Goal: Information Seeking & Learning: Learn about a topic

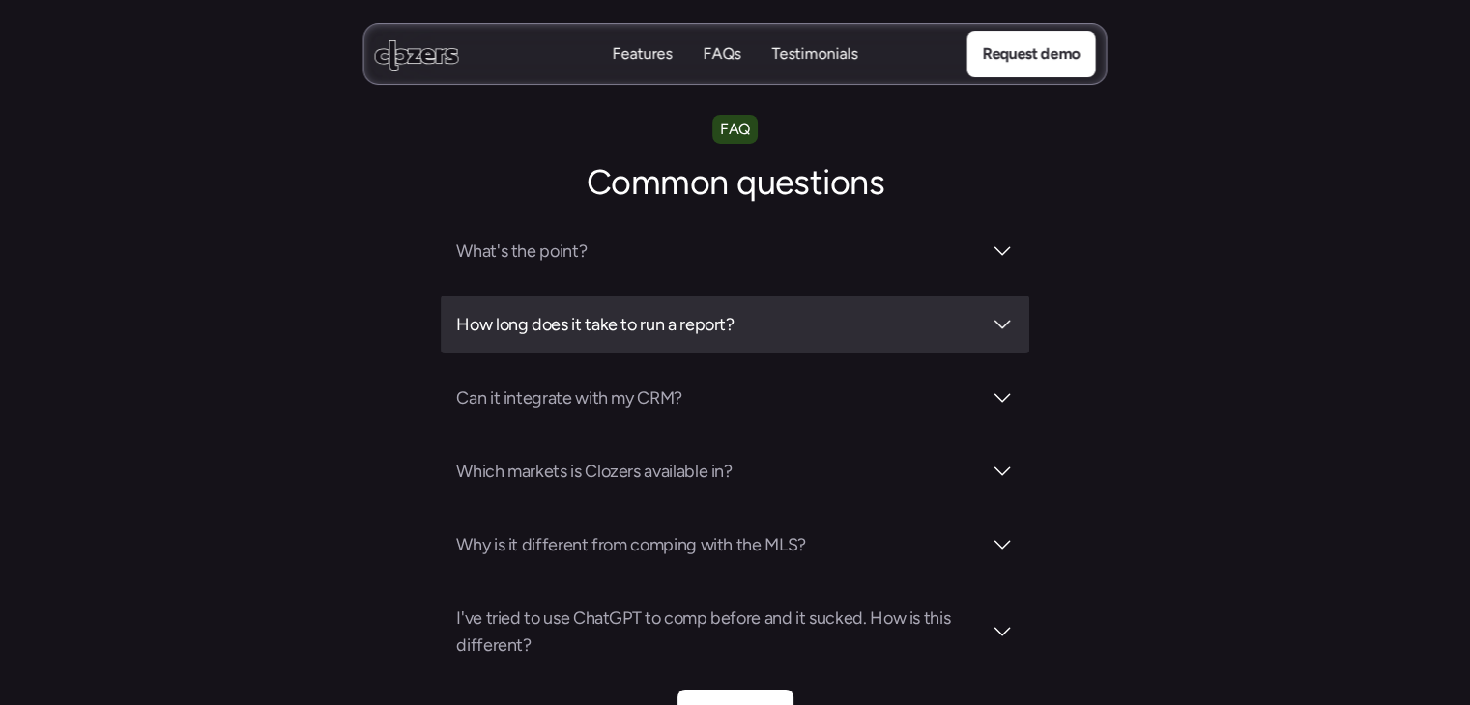
scroll to position [6667, 0]
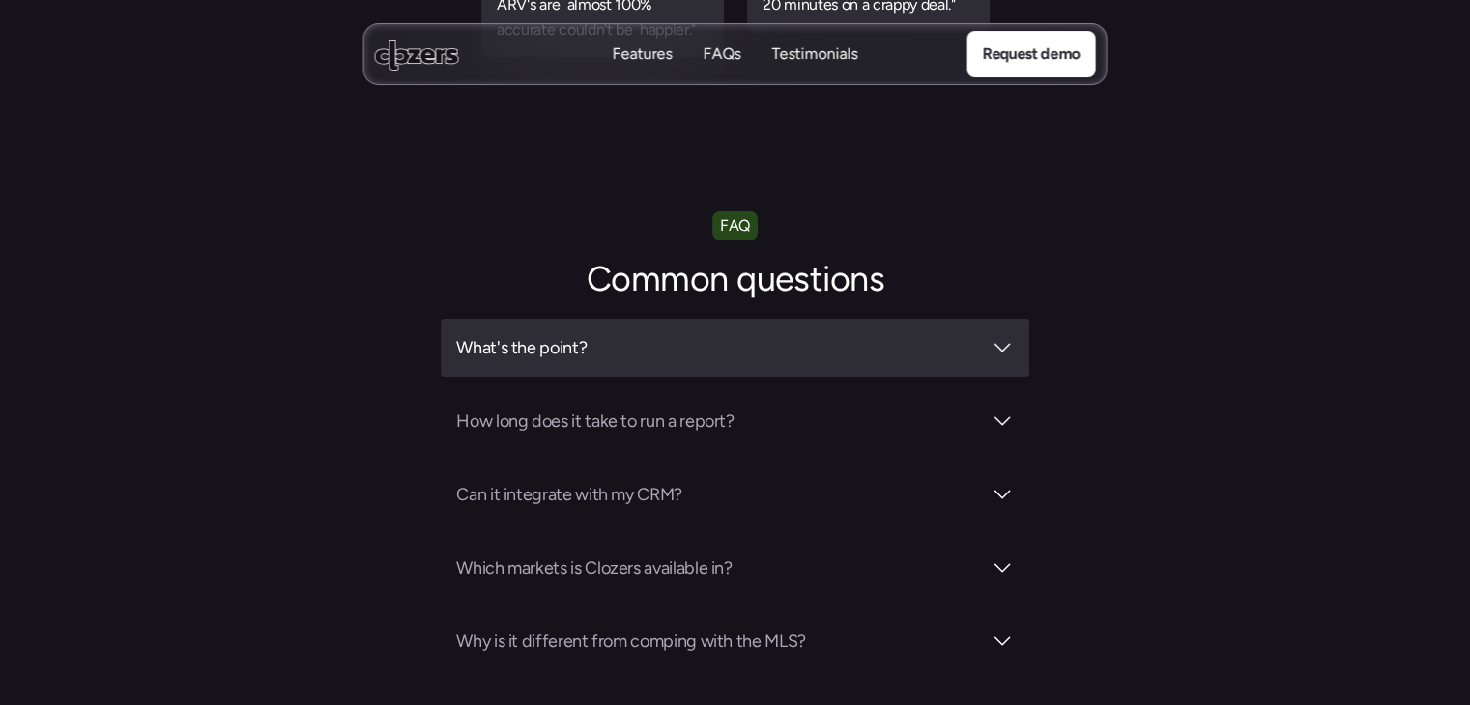
click at [809, 334] on h3 "What's the point?" at bounding box center [718, 347] width 524 height 27
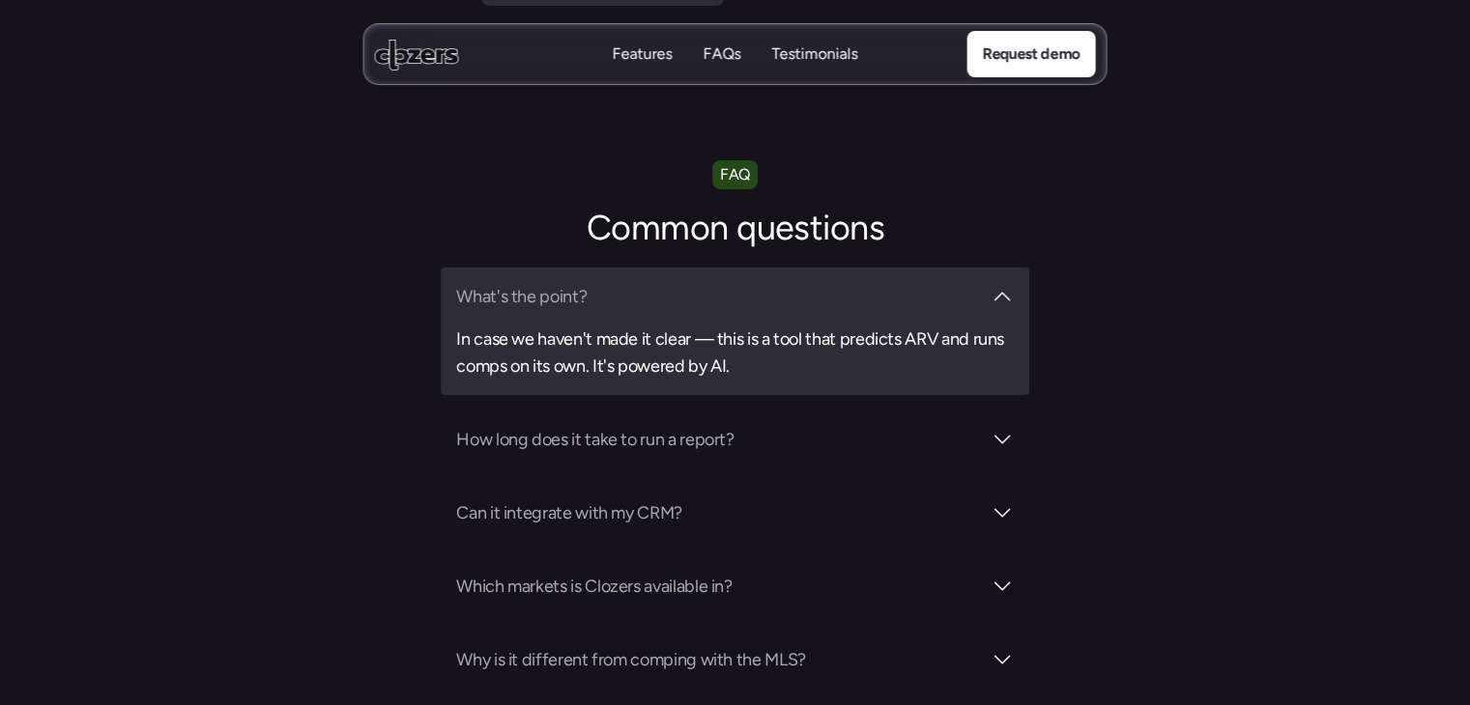
scroll to position [6764, 0]
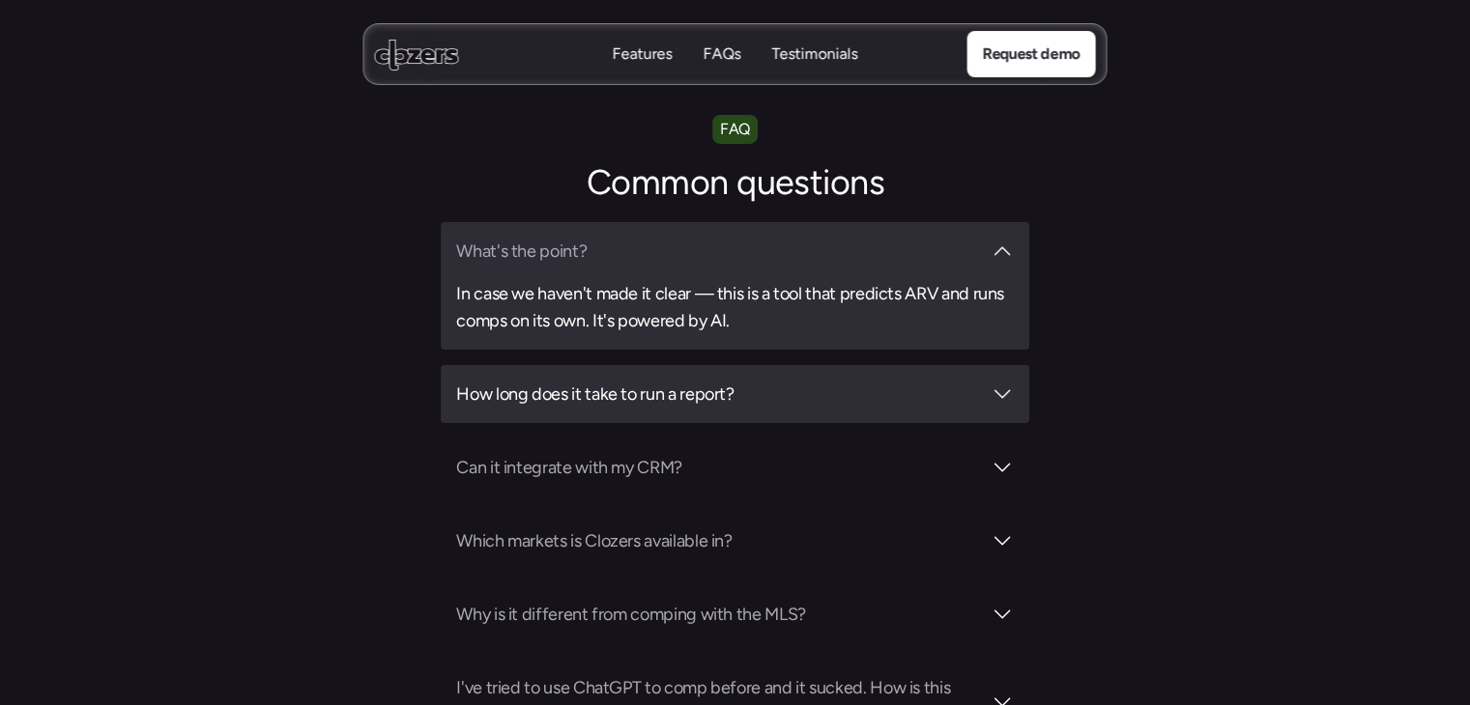
click at [799, 381] on h3 "How long does it take to run a report?" at bounding box center [718, 394] width 524 height 27
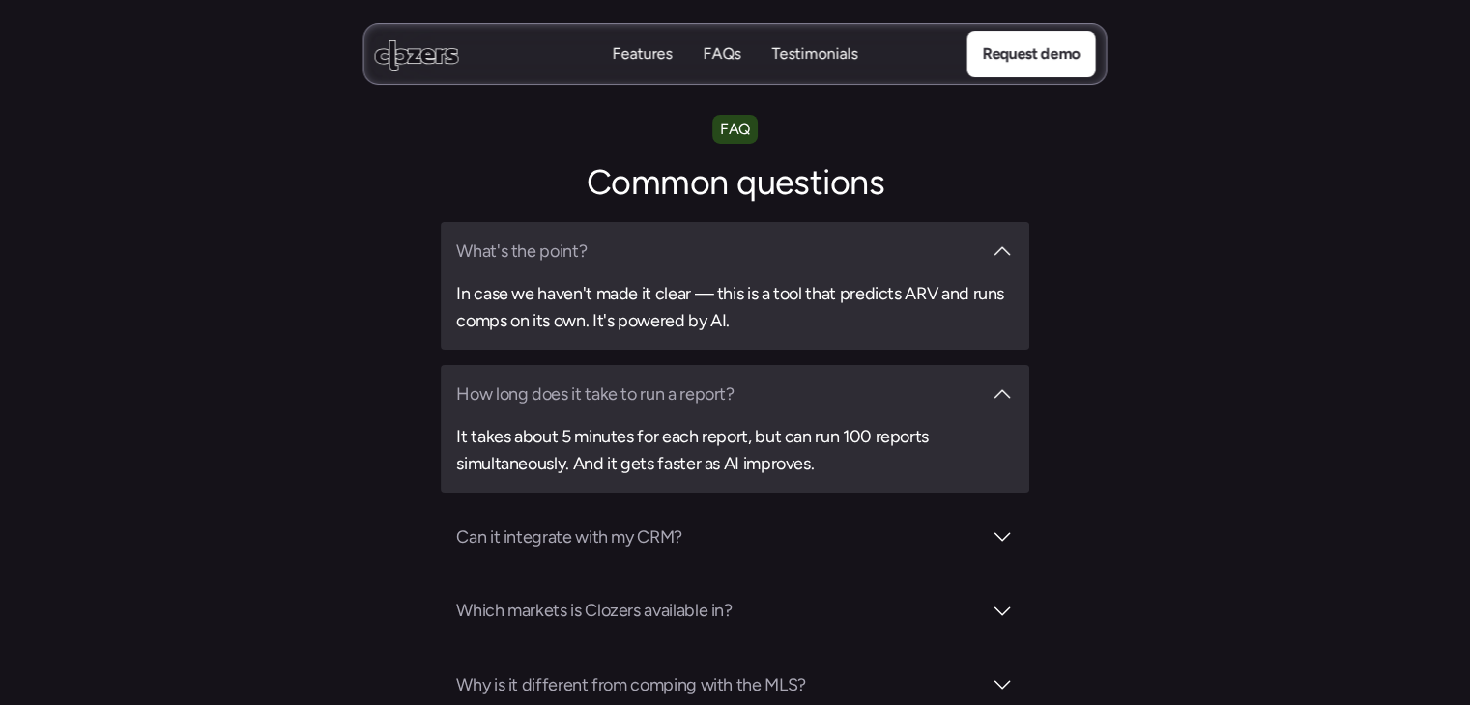
click at [831, 365] on div "How long does it take to run a report? It takes about 5 minutes for each report…" at bounding box center [734, 429] width 587 height 128
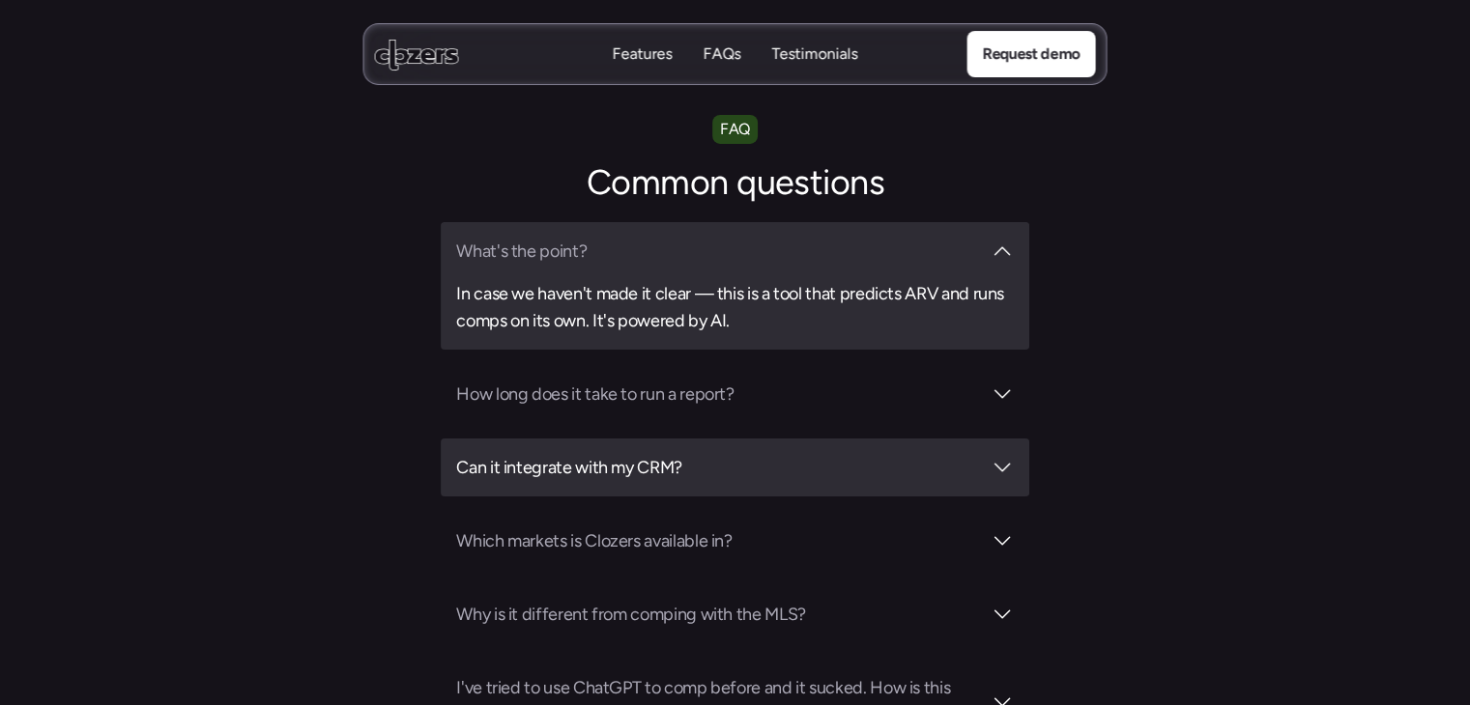
click at [764, 439] on div "Can it integrate with my CRM?" at bounding box center [734, 468] width 587 height 58
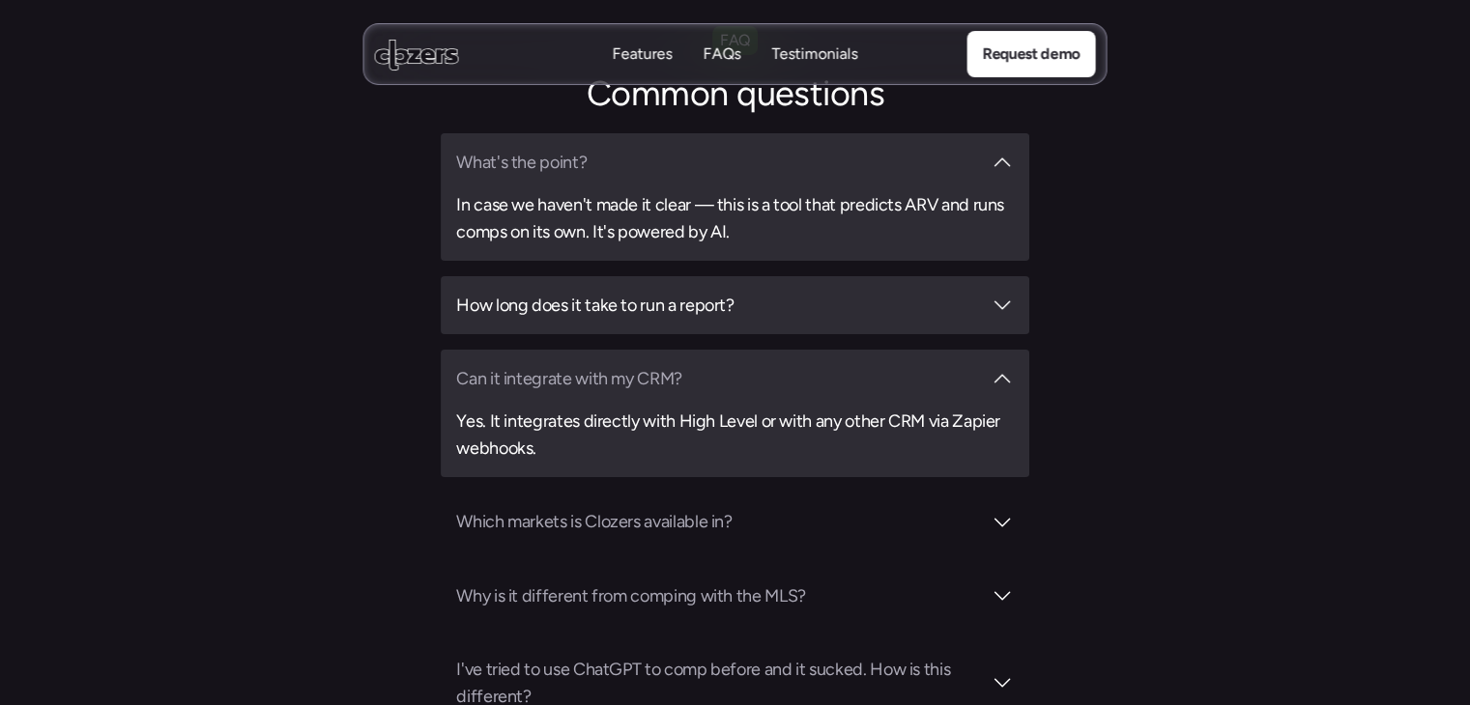
scroll to position [7054, 0]
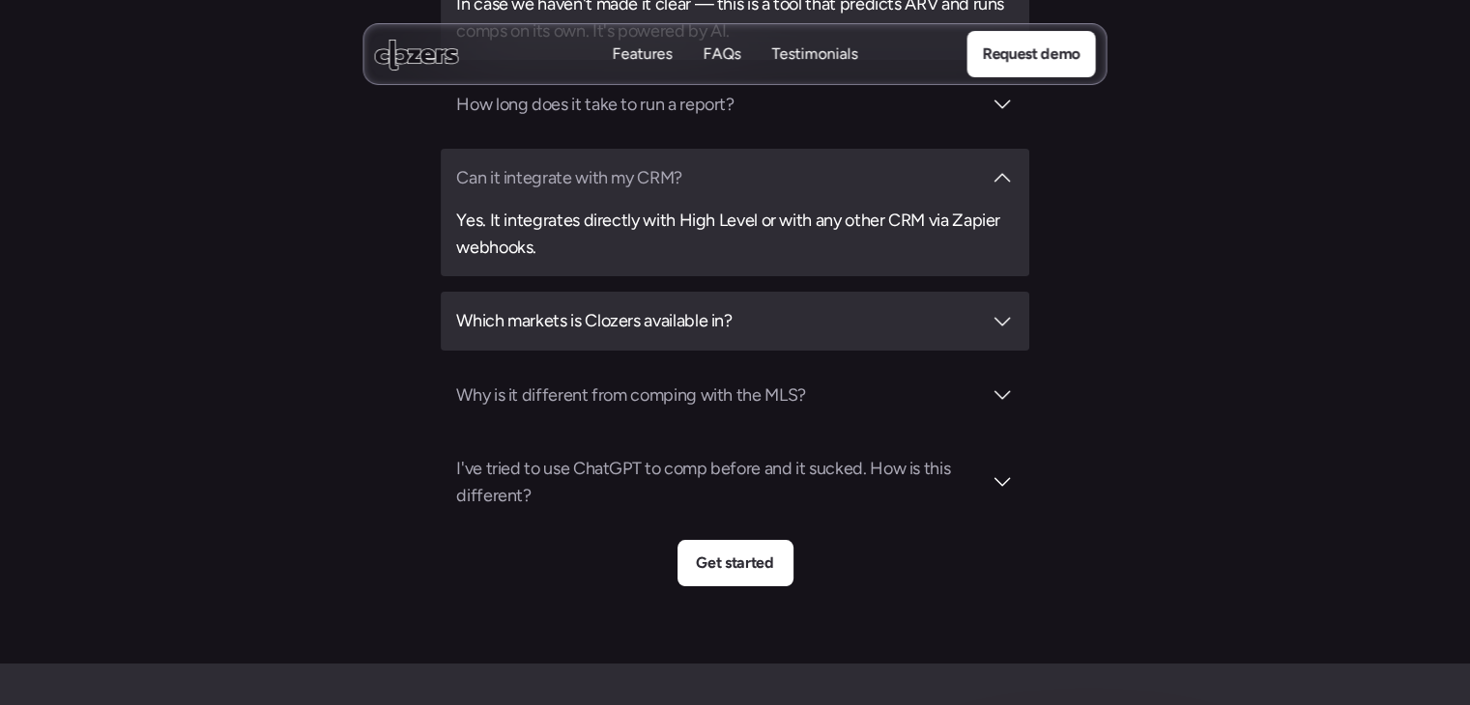
click at [738, 307] on h3 "Which markets is Clozers available in?" at bounding box center [718, 320] width 524 height 27
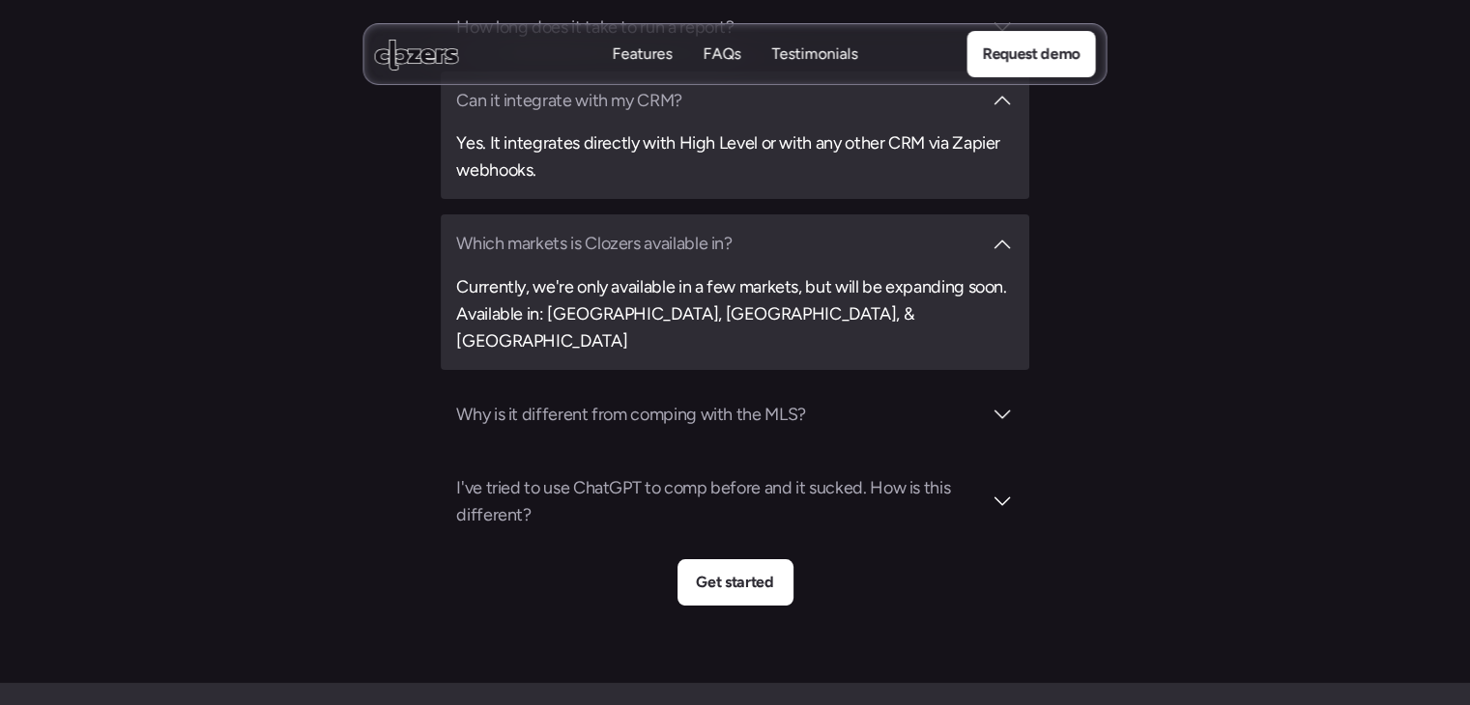
scroll to position [7247, 0]
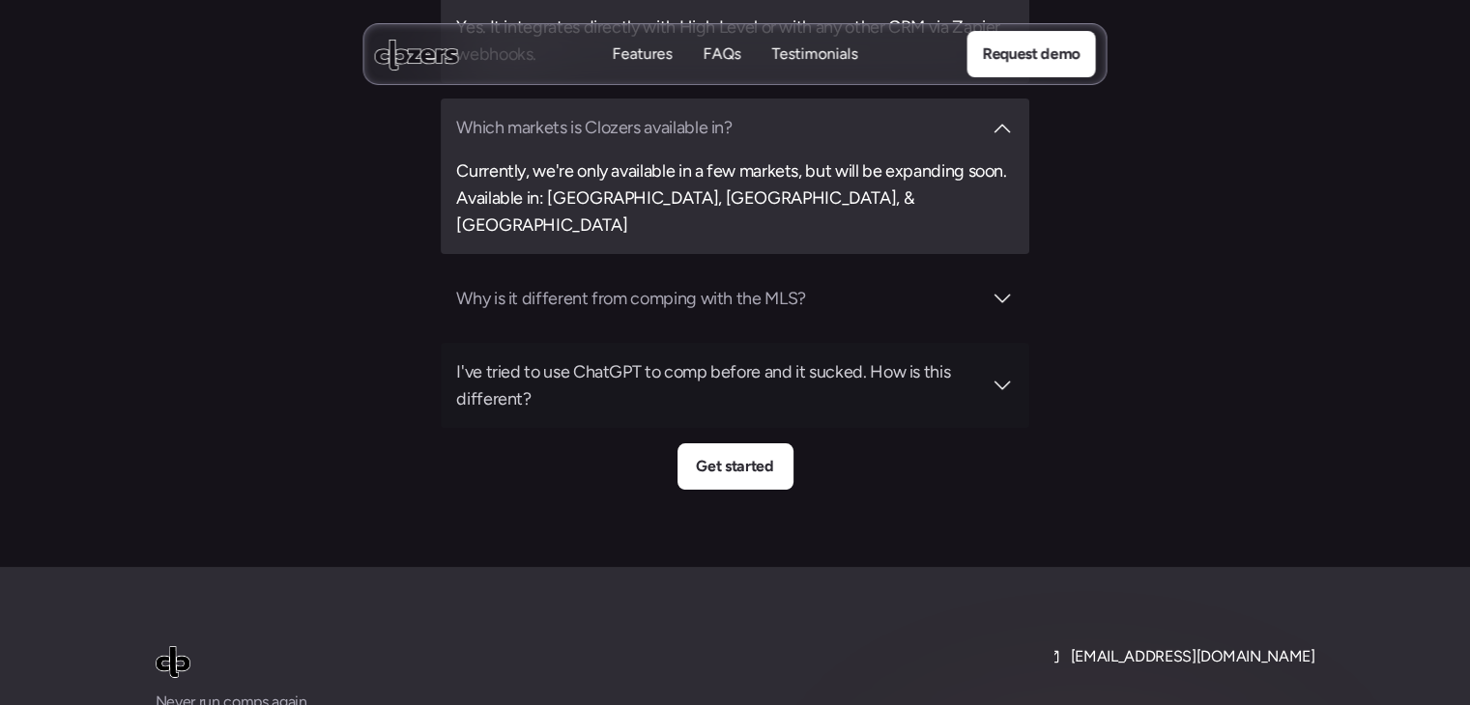
click at [815, 270] on div "Why is it different from comping with the MLS?" at bounding box center [734, 299] width 587 height 58
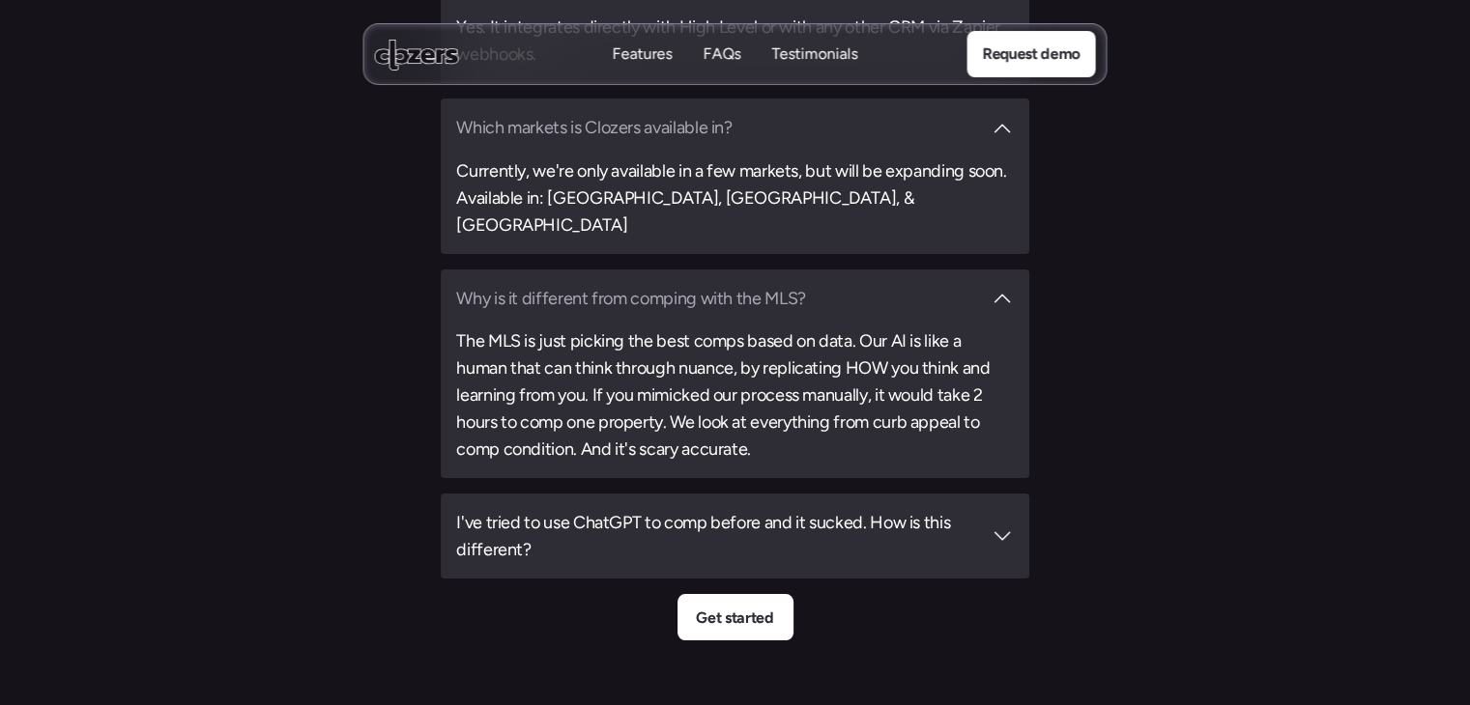
click at [802, 509] on h3 "I've tried to use ChatGPT to comp before and it sucked. How is this different?" at bounding box center [718, 536] width 524 height 54
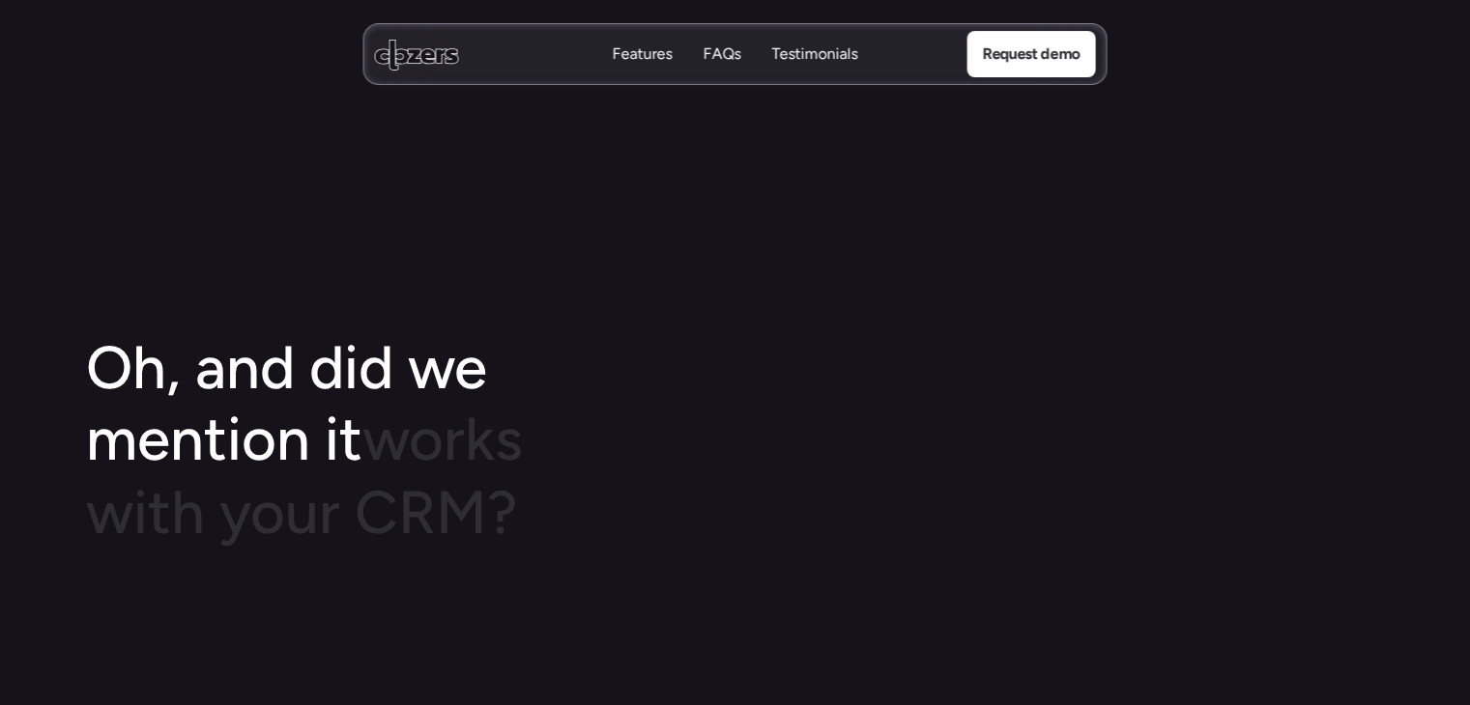
scroll to position [2524, 0]
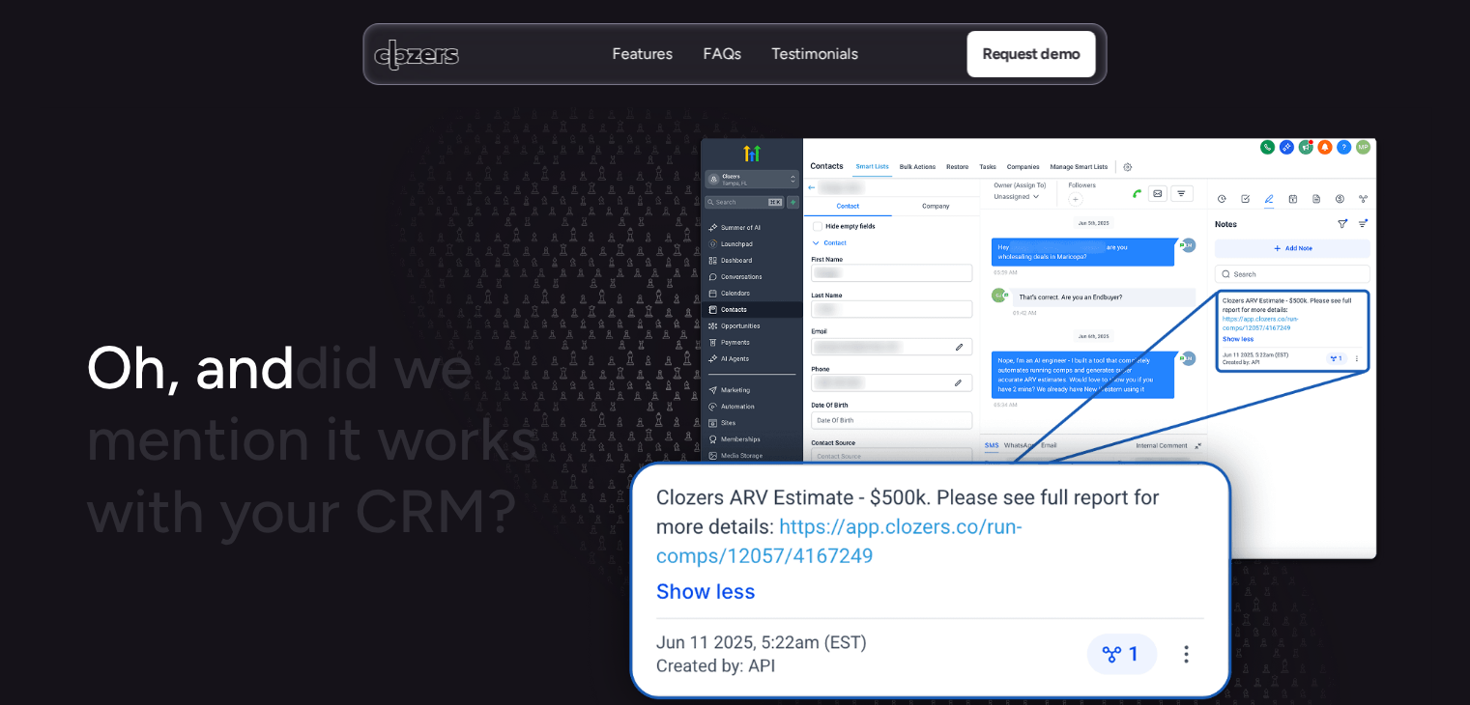
click at [899, 255] on img at bounding box center [983, 440] width 804 height 603
click at [858, 531] on img at bounding box center [983, 440] width 804 height 603
click at [390, 54] on use at bounding box center [417, 54] width 84 height 31
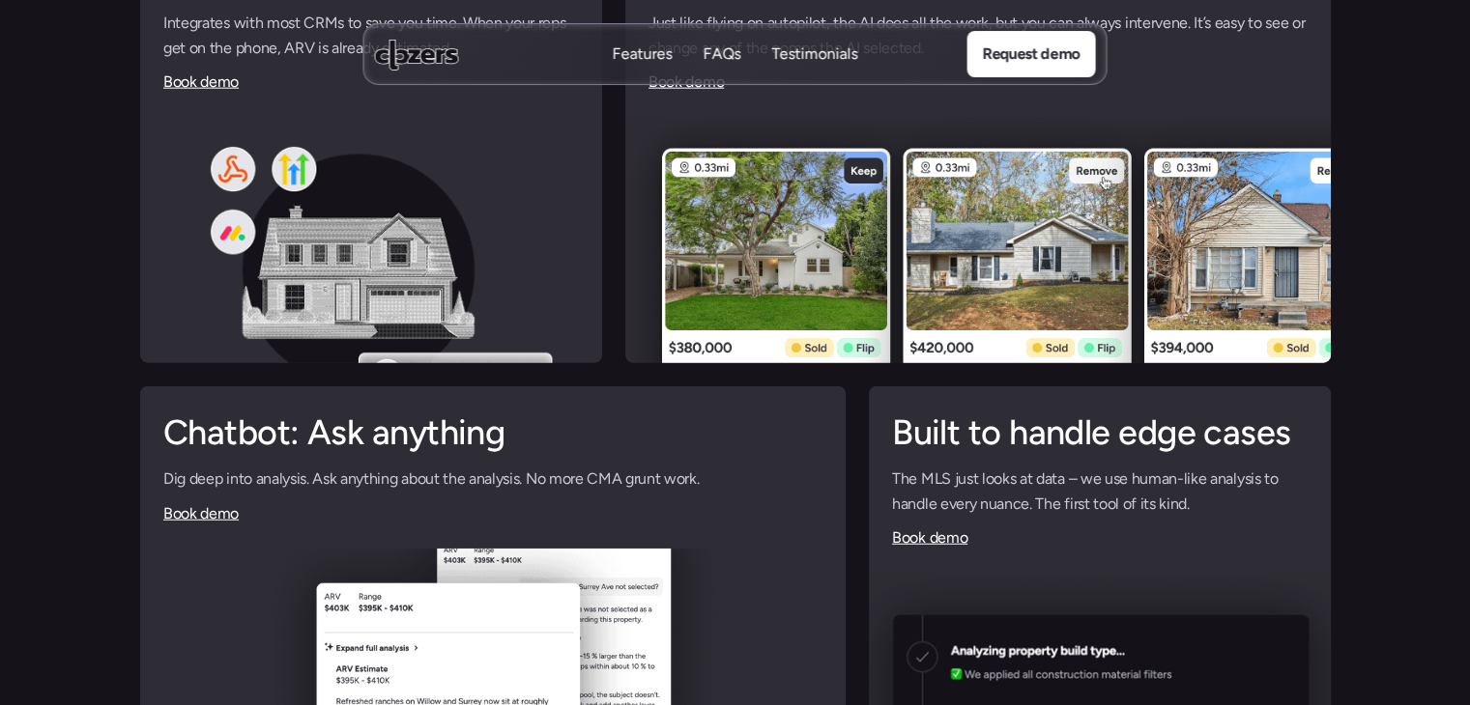
scroll to position [4746, 0]
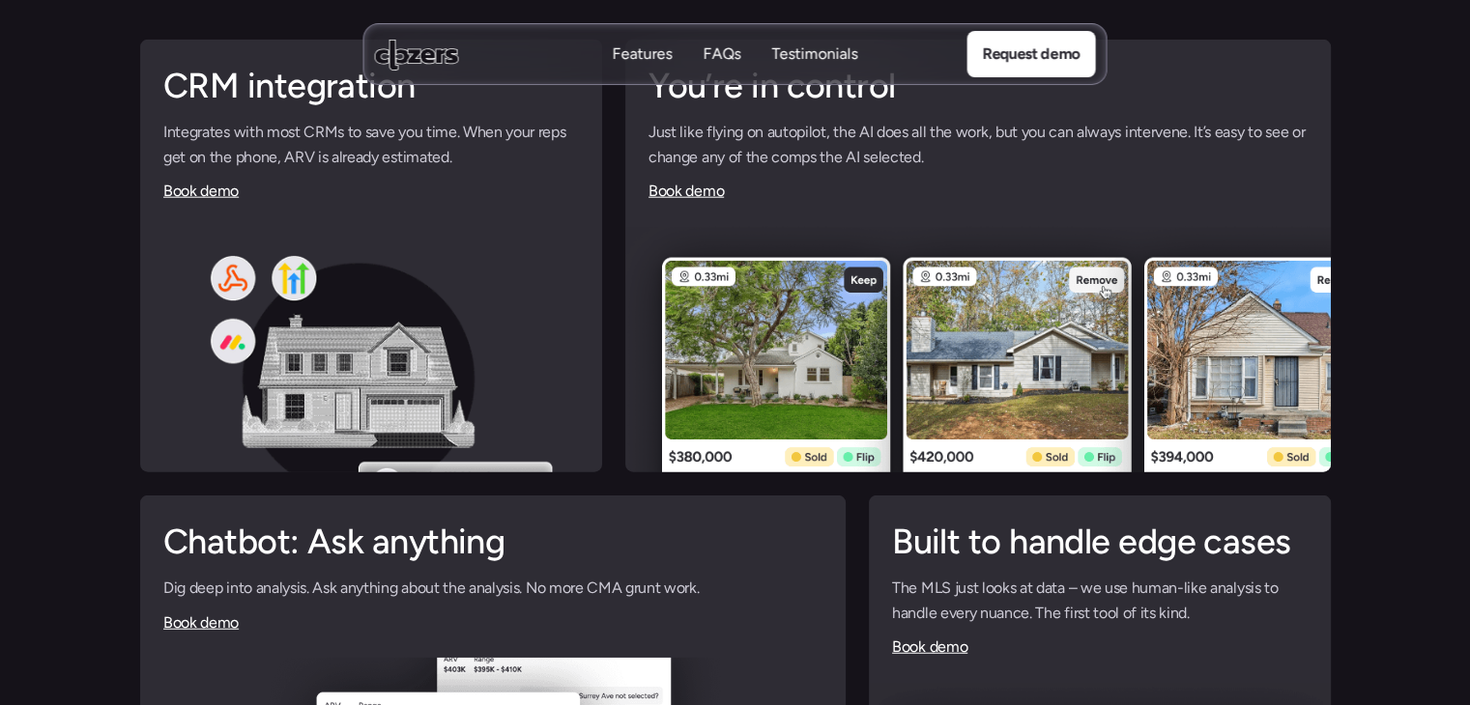
click at [743, 326] on img at bounding box center [977, 381] width 705 height 309
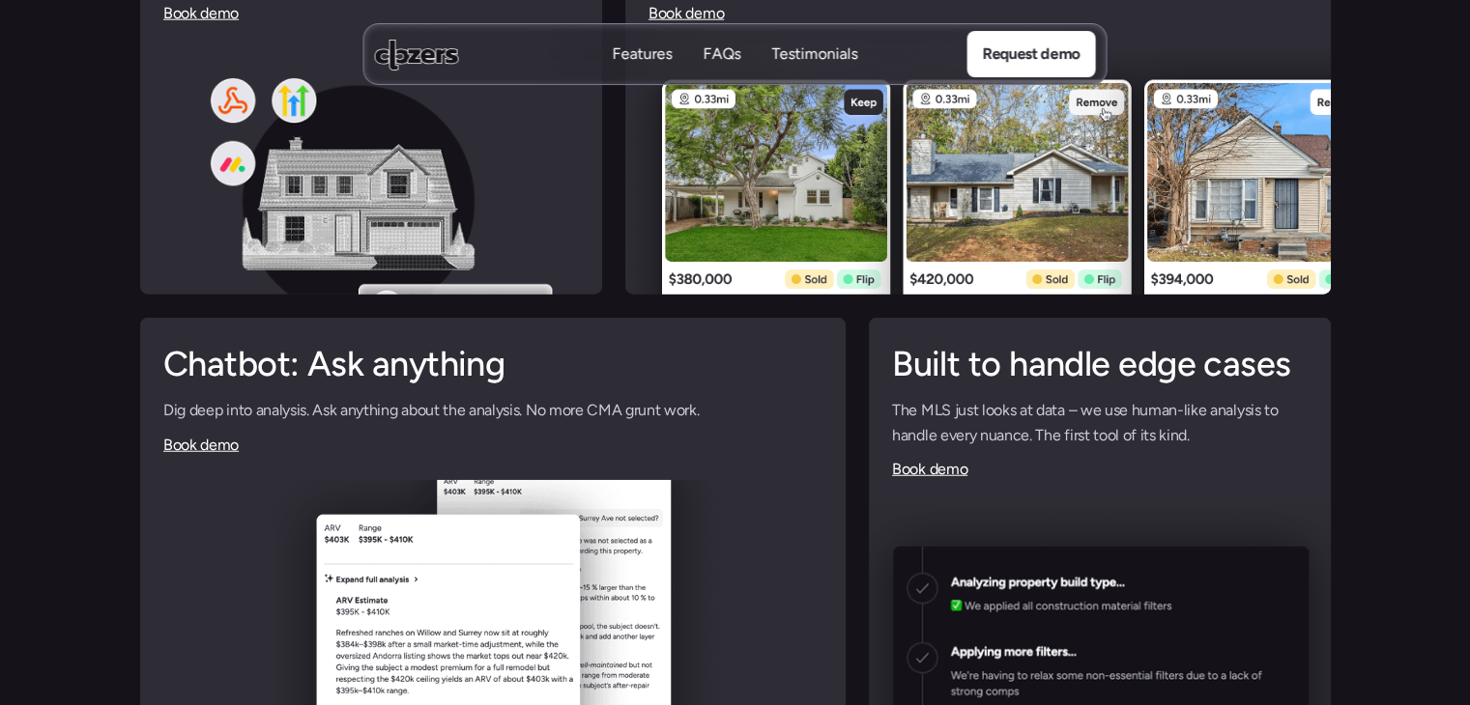
scroll to position [5133, 0]
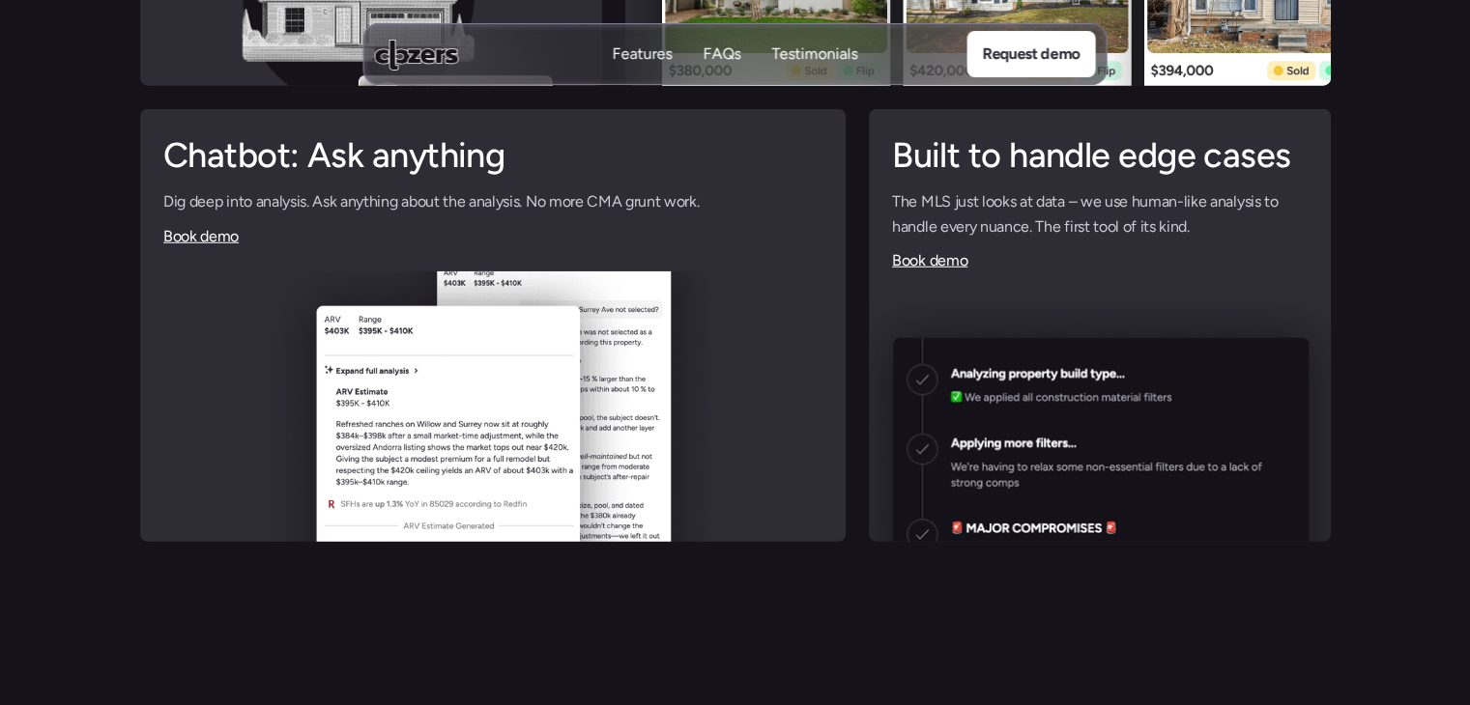
click at [1044, 411] on img at bounding box center [1099, 451] width 462 height 309
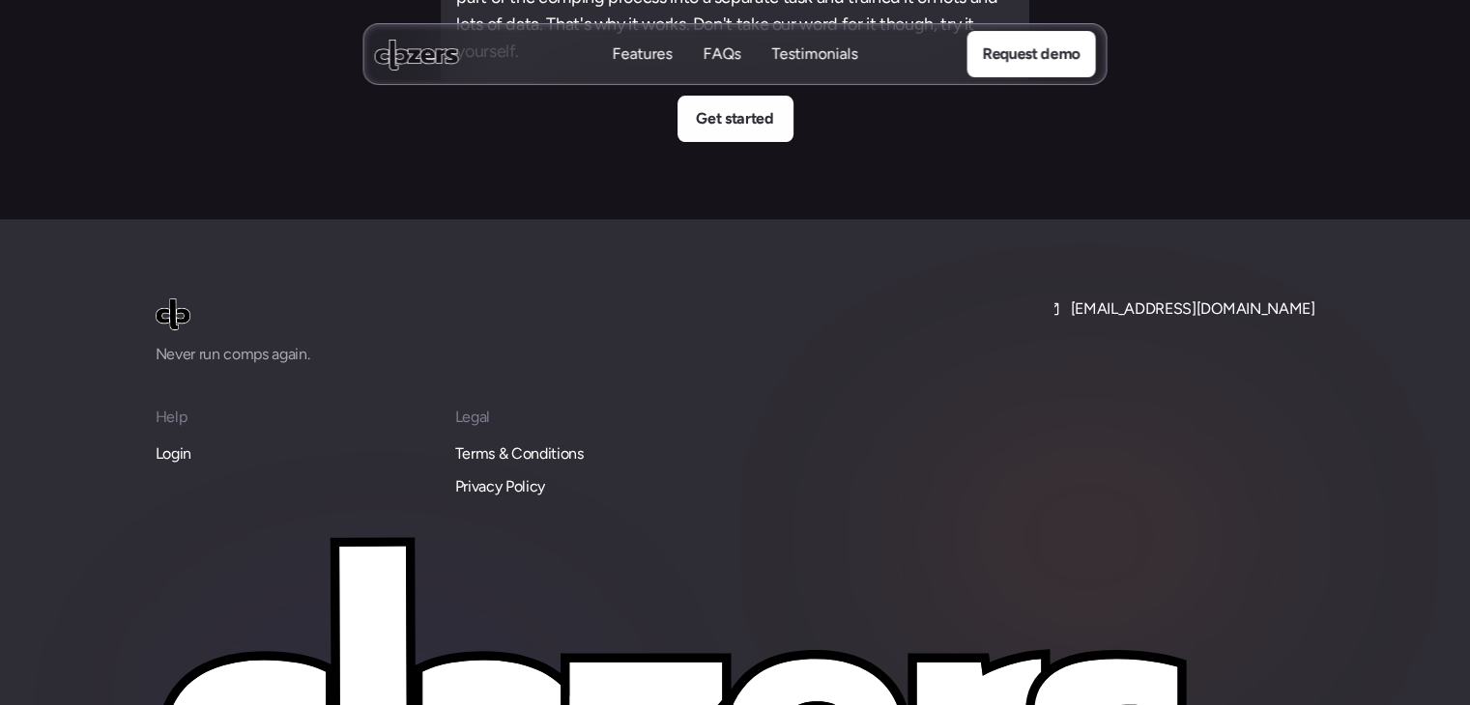
scroll to position [7742, 0]
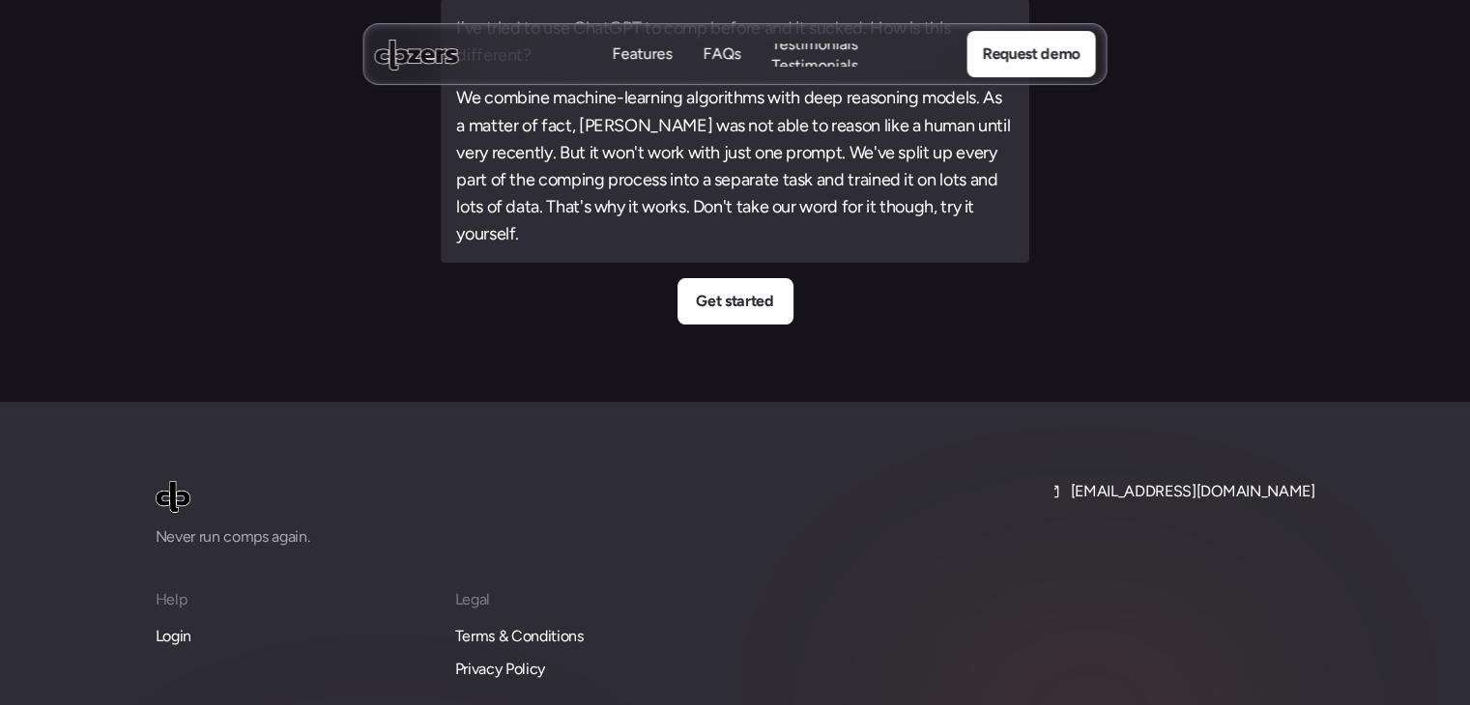
click at [829, 55] on p "Testimonials" at bounding box center [815, 65] width 86 height 21
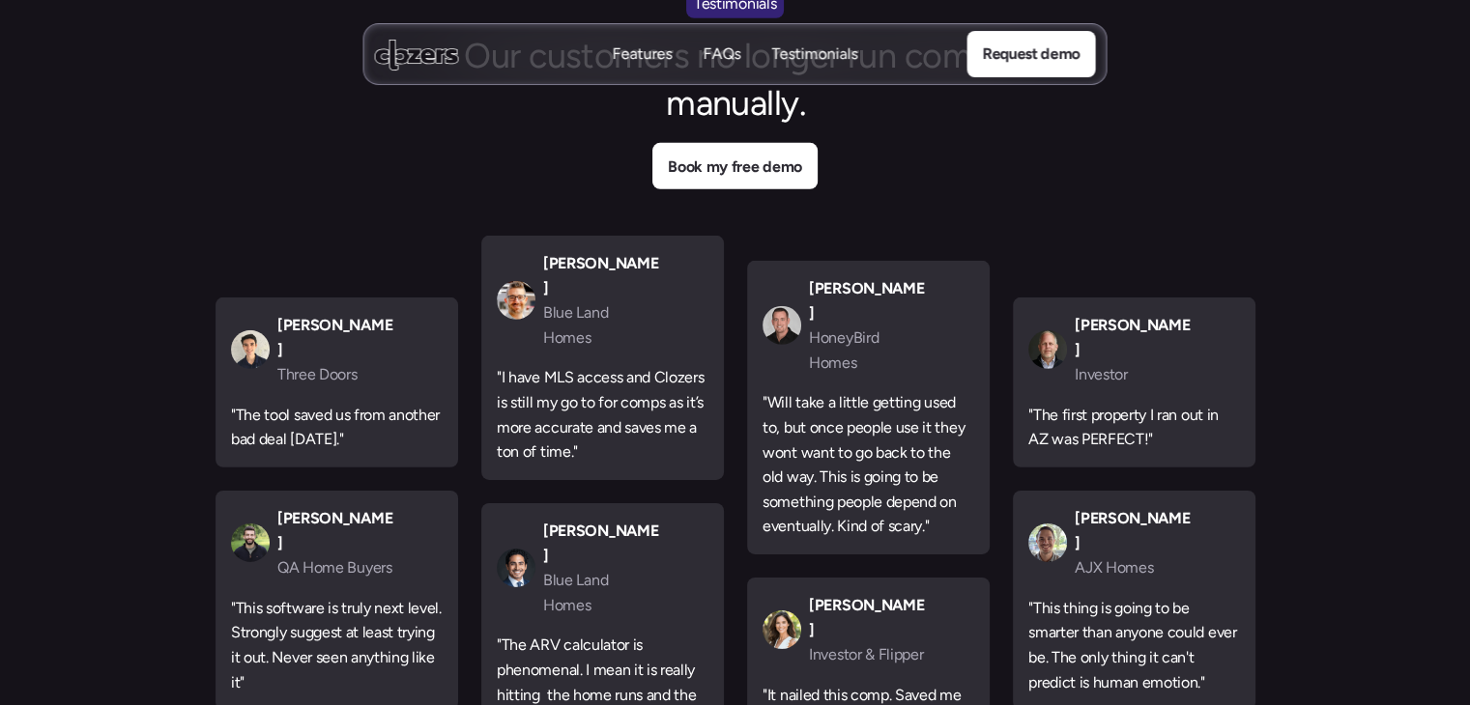
click at [743, 61] on div "Features Features FAQs FAQs Testimonials Testimonials" at bounding box center [735, 54] width 245 height 22
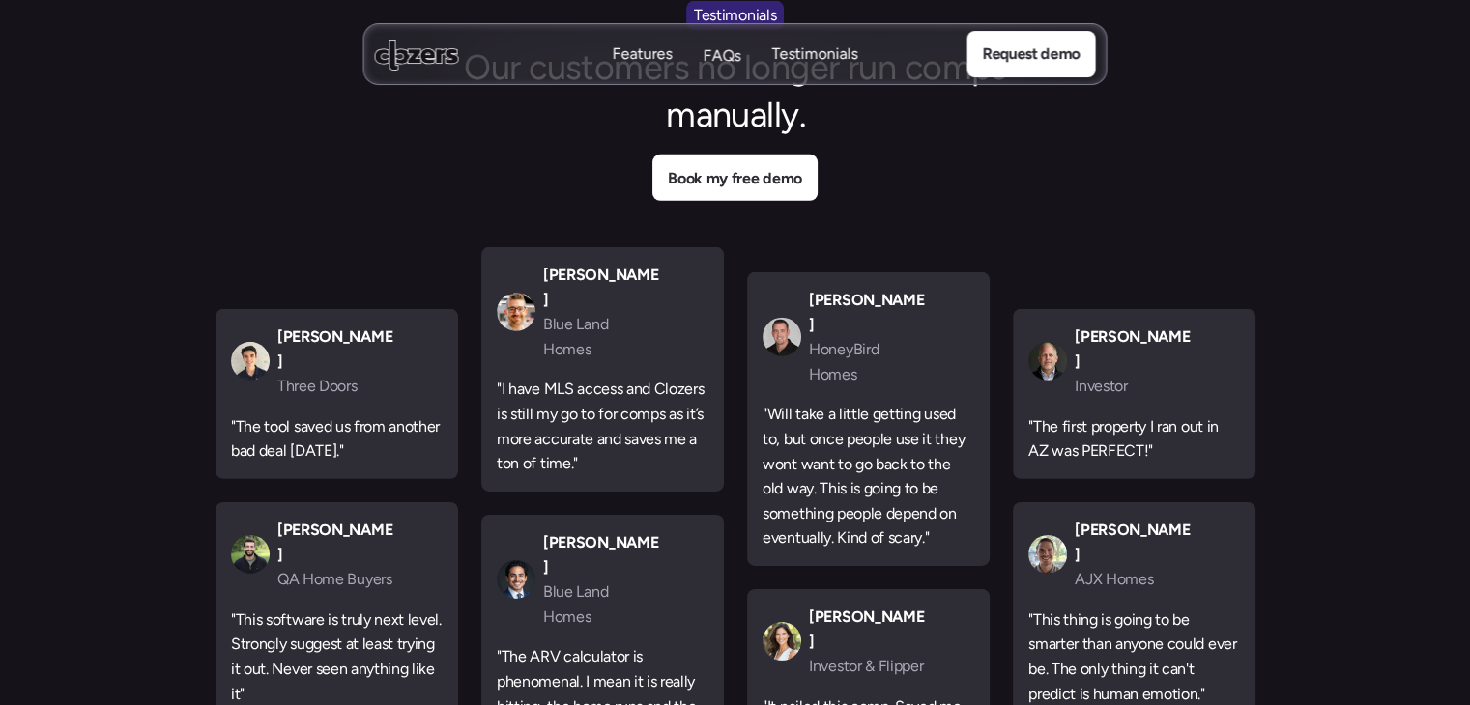
click at [733, 60] on p "FAQs" at bounding box center [722, 55] width 38 height 21
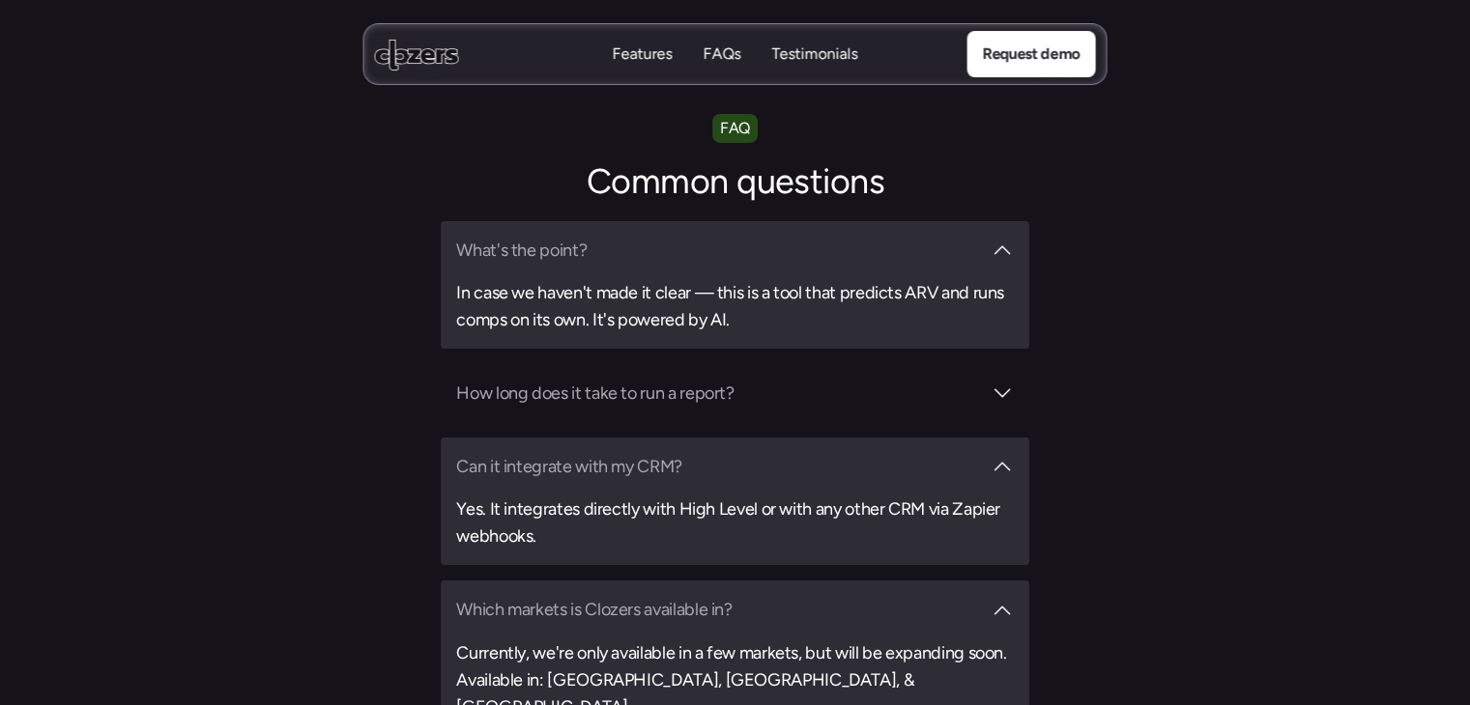
scroll to position [6779, 0]
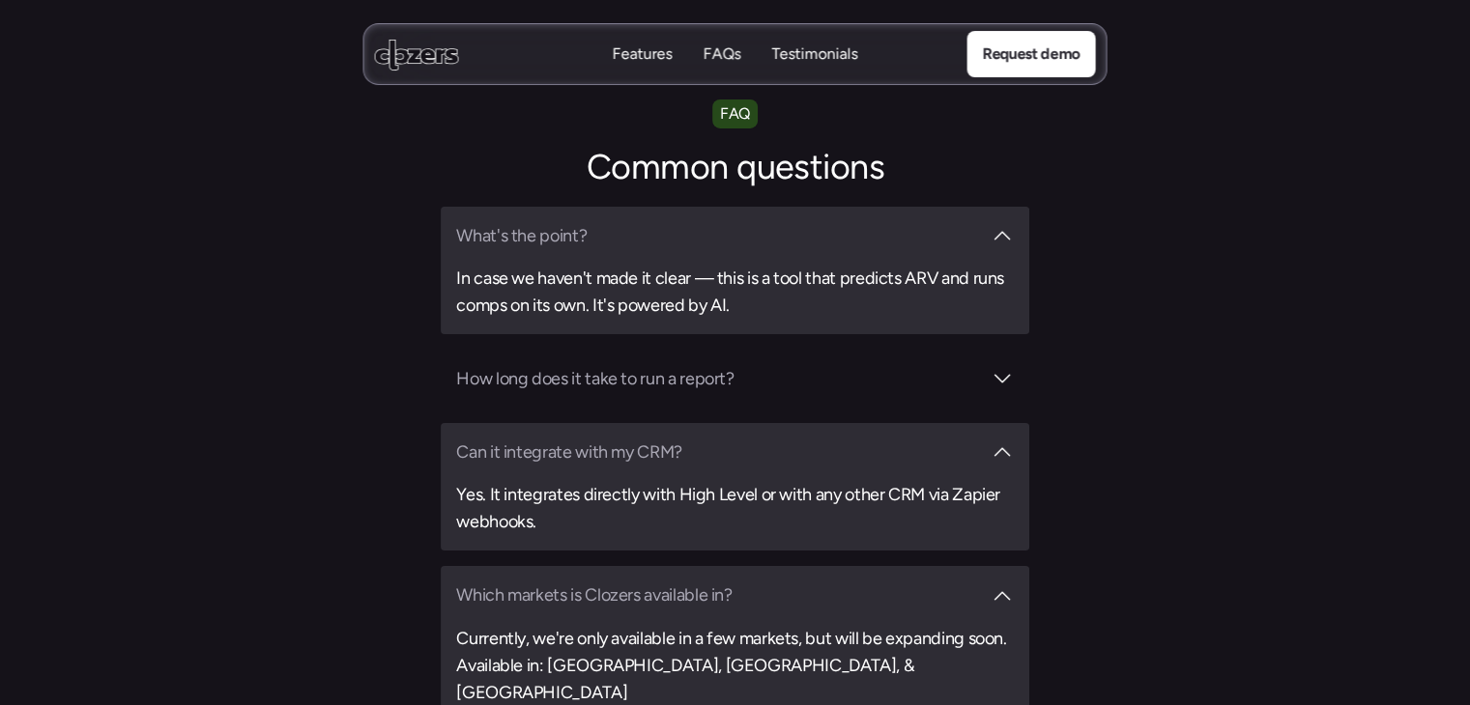
click at [676, 49] on div "Features Features FAQs FAQs Testimonials Testimonials" at bounding box center [735, 54] width 245 height 22
click at [658, 51] on p "Features" at bounding box center [643, 57] width 60 height 21
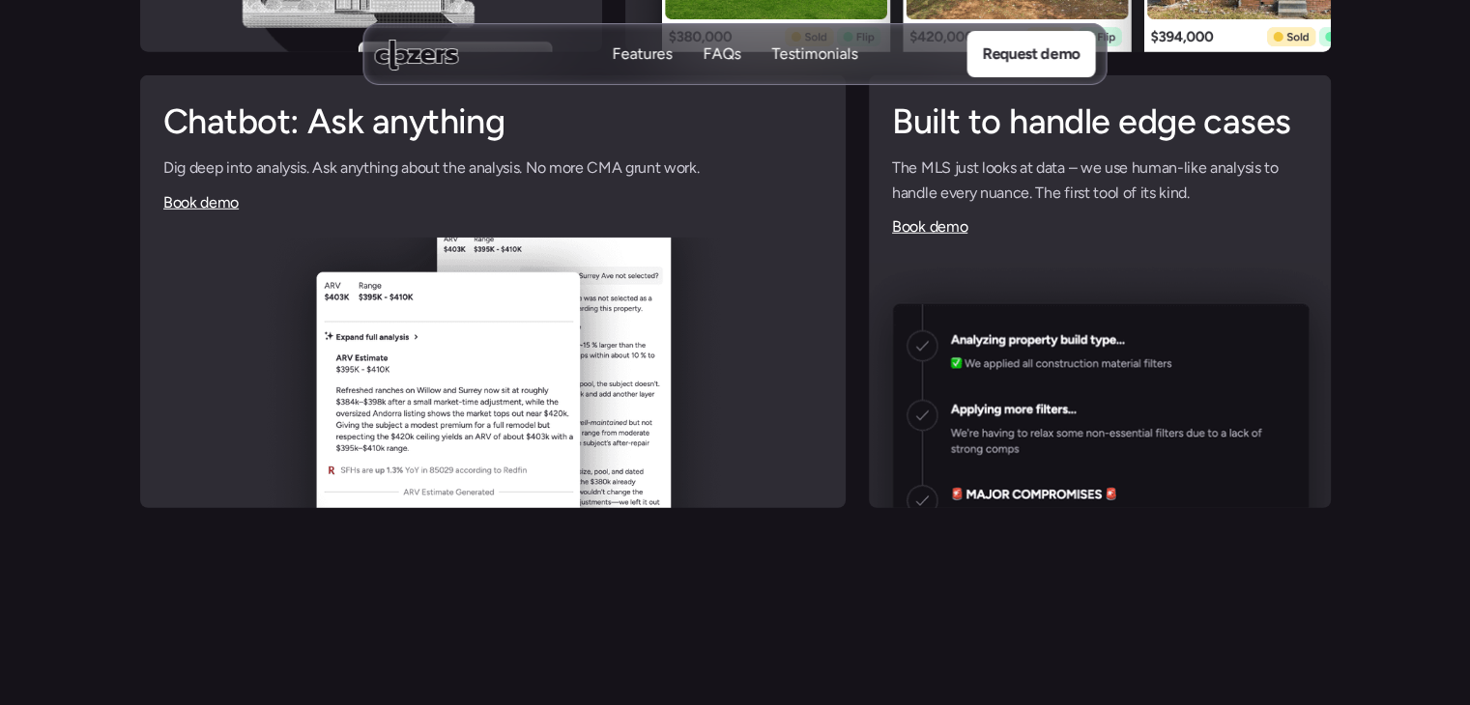
scroll to position [5169, 0]
